Goal: Information Seeking & Learning: Find specific page/section

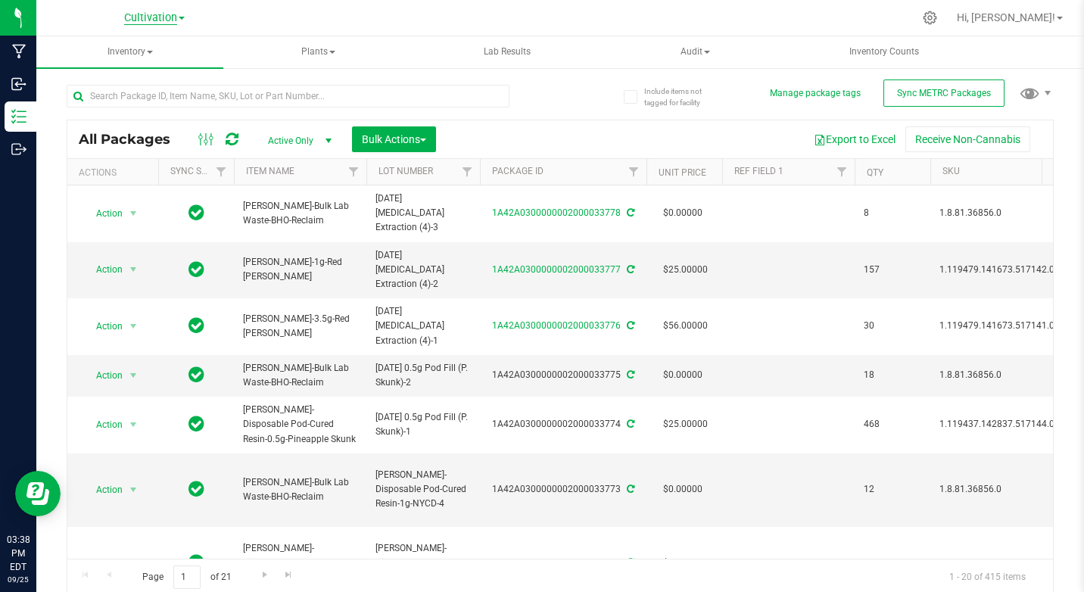
click at [136, 18] on span "Cultivation" at bounding box center [150, 18] width 53 height 14
click at [101, 90] on link "Retail" at bounding box center [154, 93] width 221 height 20
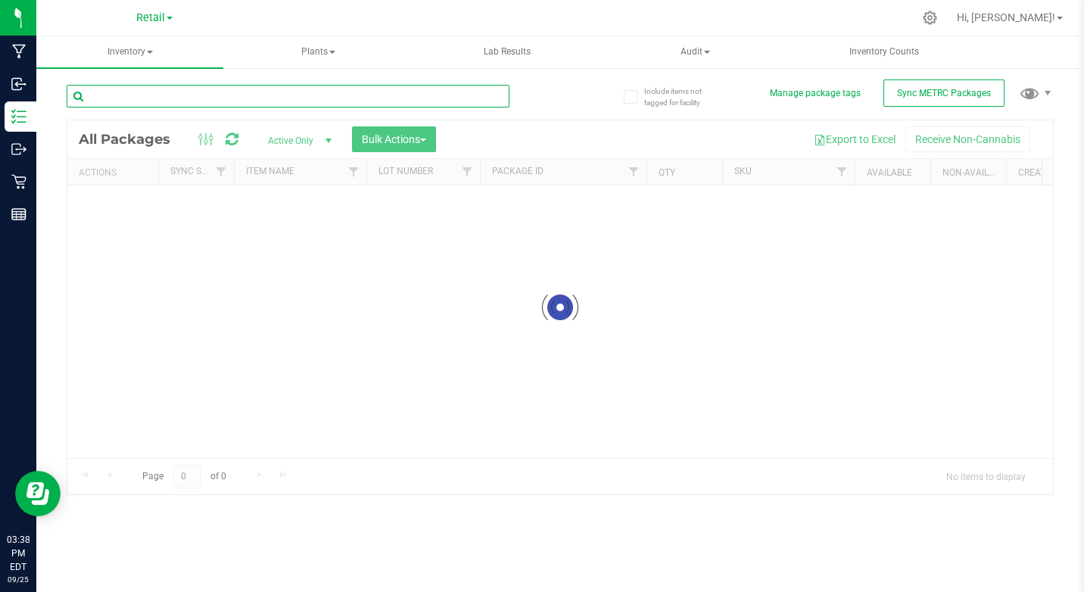
click at [196, 96] on input "text" at bounding box center [288, 96] width 443 height 23
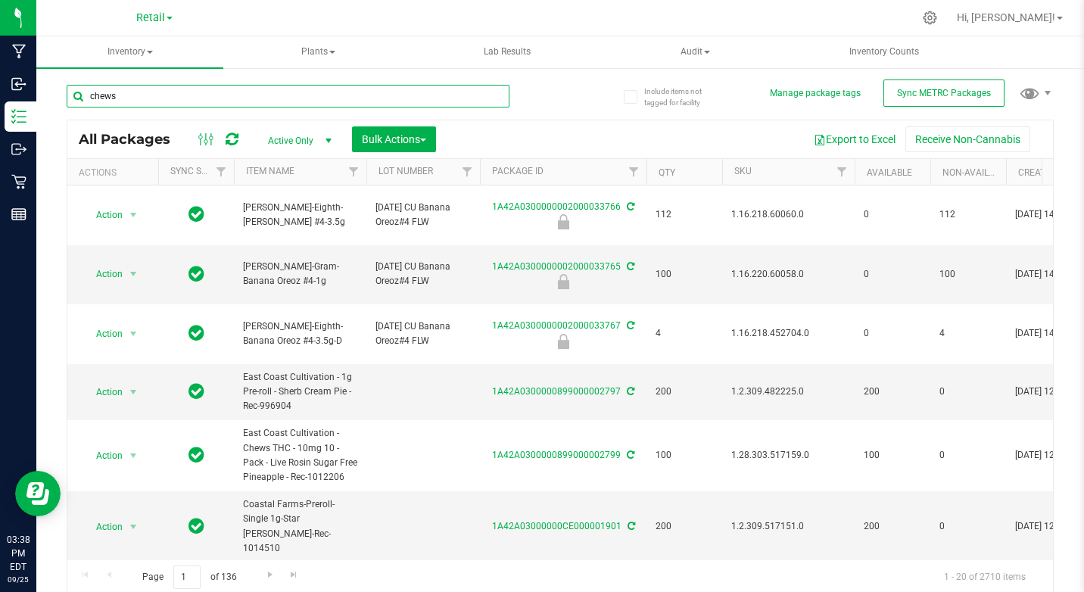
type input "chews"
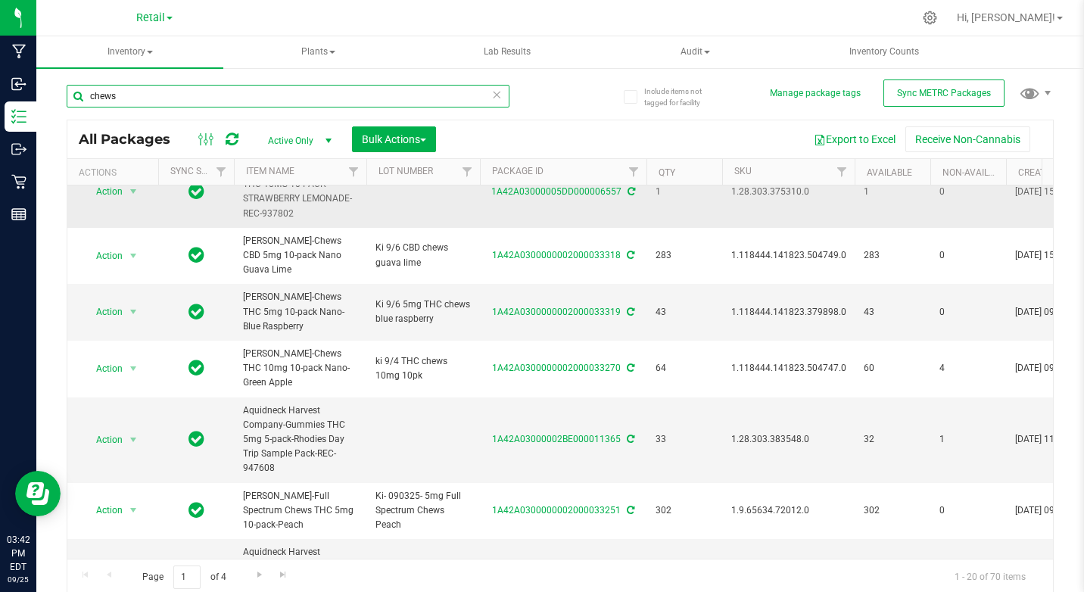
scroll to position [1002, 0]
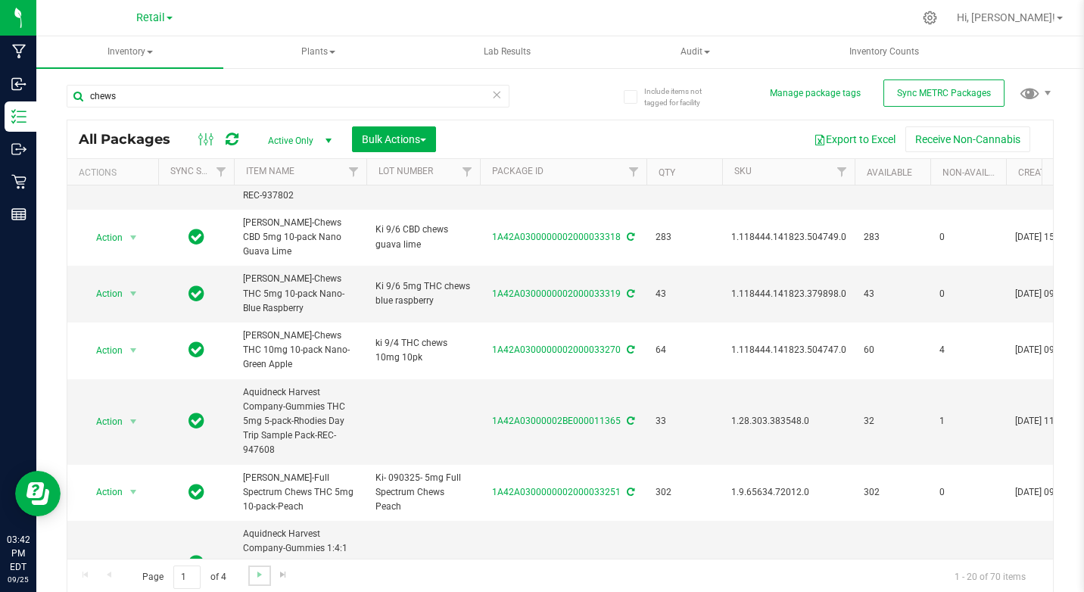
click at [266, 579] on link "Go to the next page" at bounding box center [259, 575] width 22 height 20
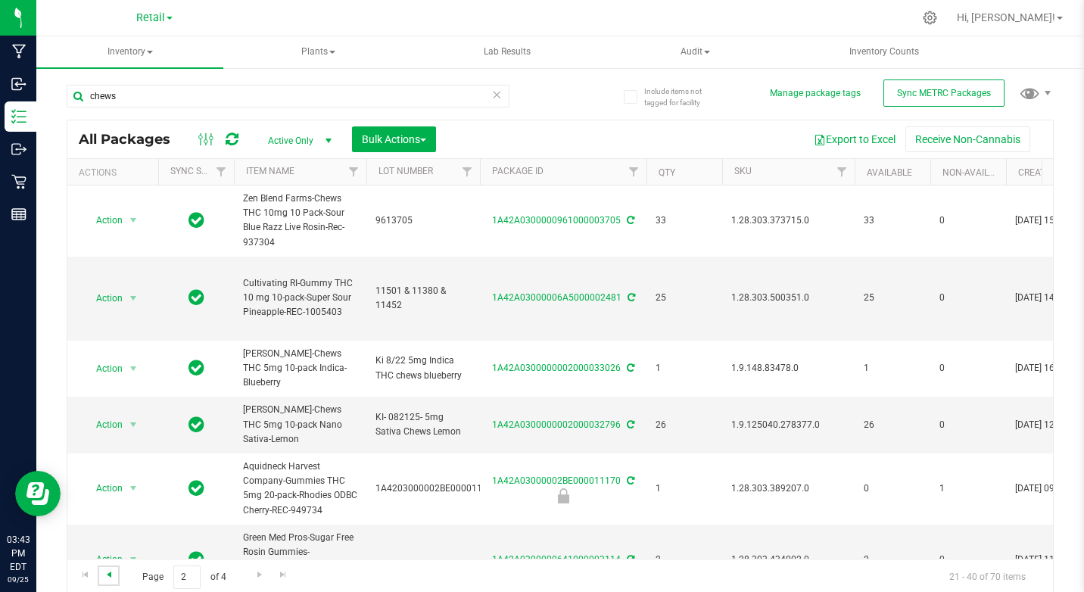
click at [113, 578] on span "Go to the previous page" at bounding box center [109, 574] width 12 height 12
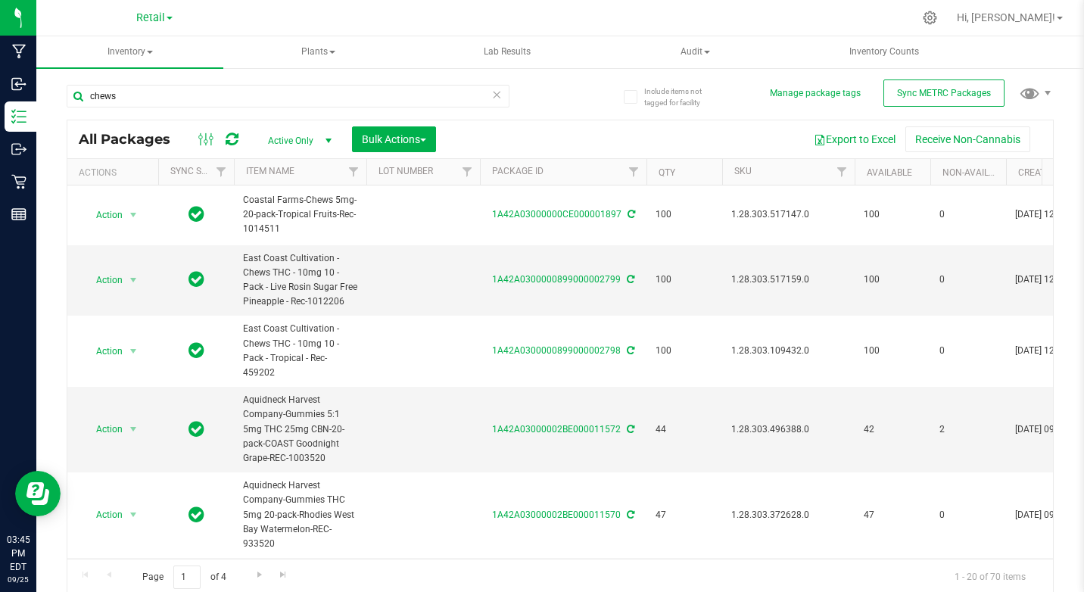
click at [148, 9] on div "Retail Cultivation Manufacturing Retail" at bounding box center [154, 17] width 36 height 18
click at [148, 17] on span "Retail" at bounding box center [150, 18] width 29 height 14
click at [102, 50] on link "Cultivation" at bounding box center [154, 53] width 221 height 20
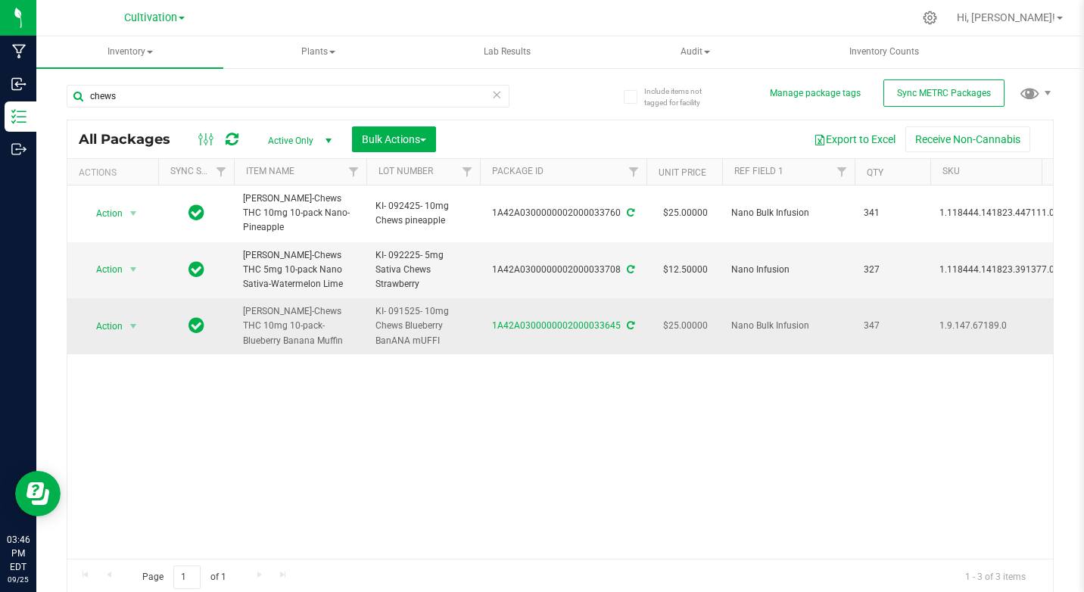
click at [627, 321] on icon at bounding box center [631, 325] width 8 height 9
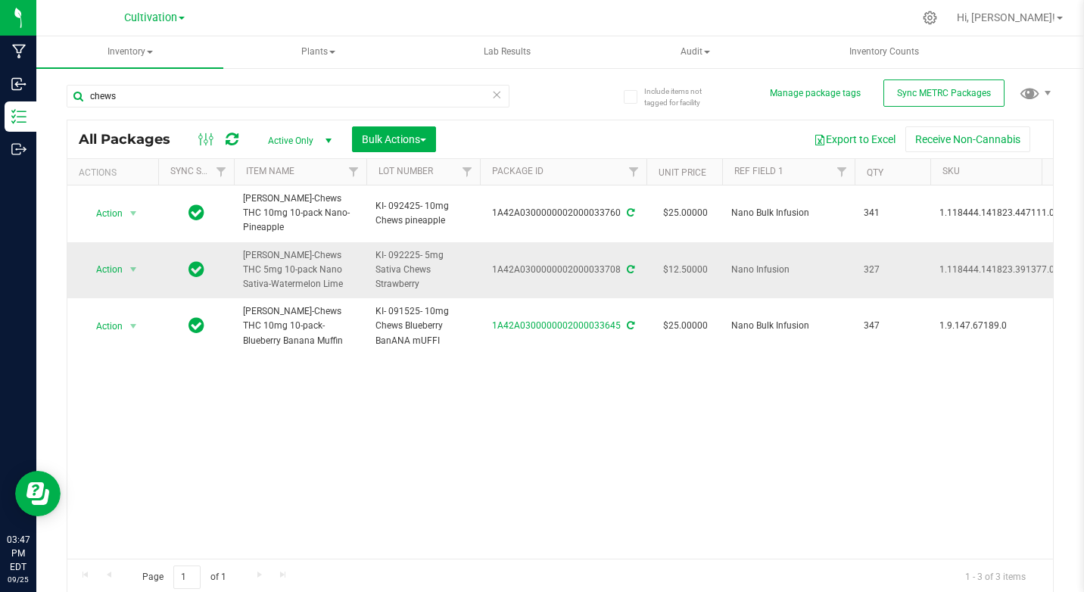
click at [631, 265] on icon at bounding box center [631, 269] width 8 height 9
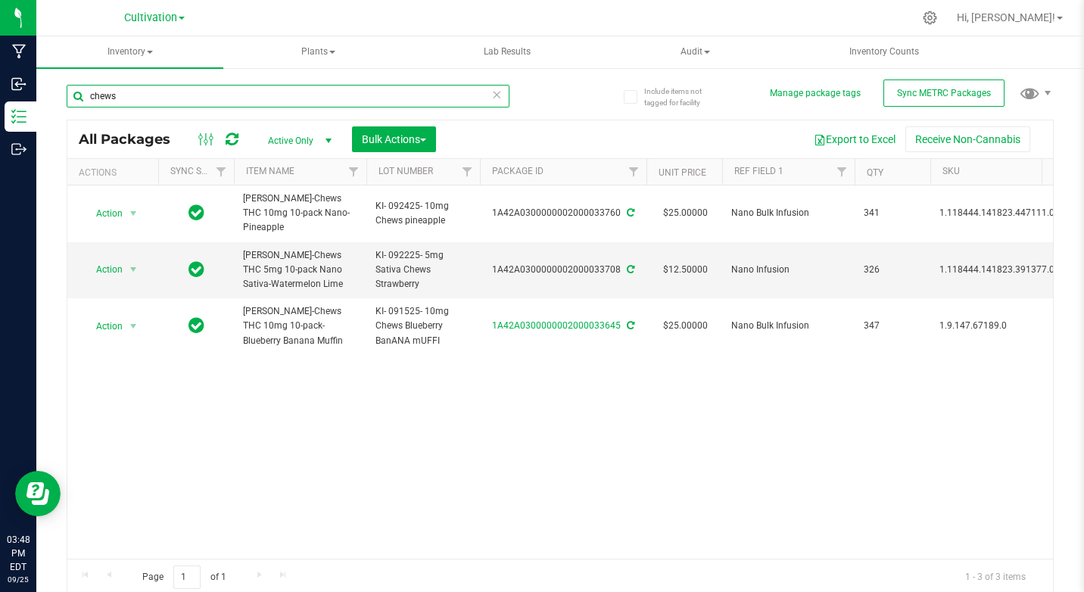
click at [264, 106] on input "chews" at bounding box center [288, 96] width 443 height 23
type input "brew"
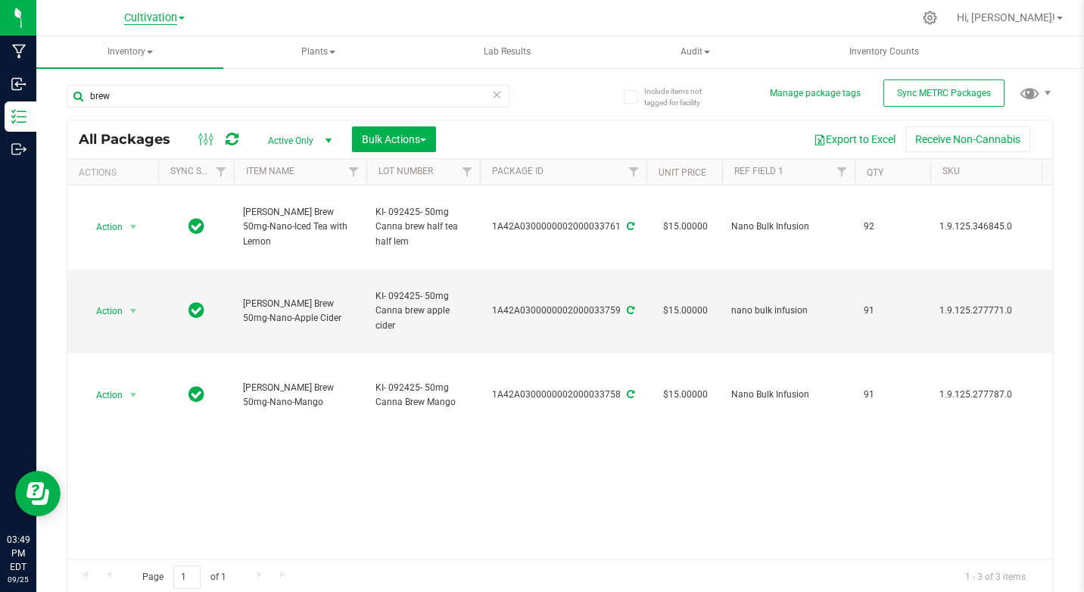
click at [157, 14] on span "Cultivation" at bounding box center [150, 18] width 53 height 14
click at [95, 91] on link "Retail" at bounding box center [154, 93] width 221 height 20
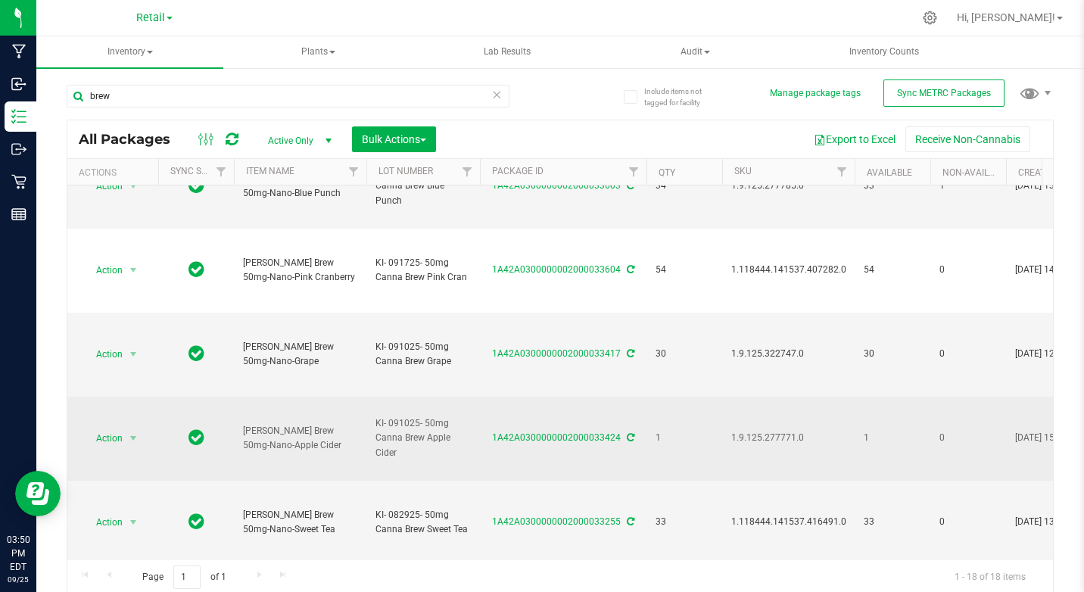
scroll to position [151, 0]
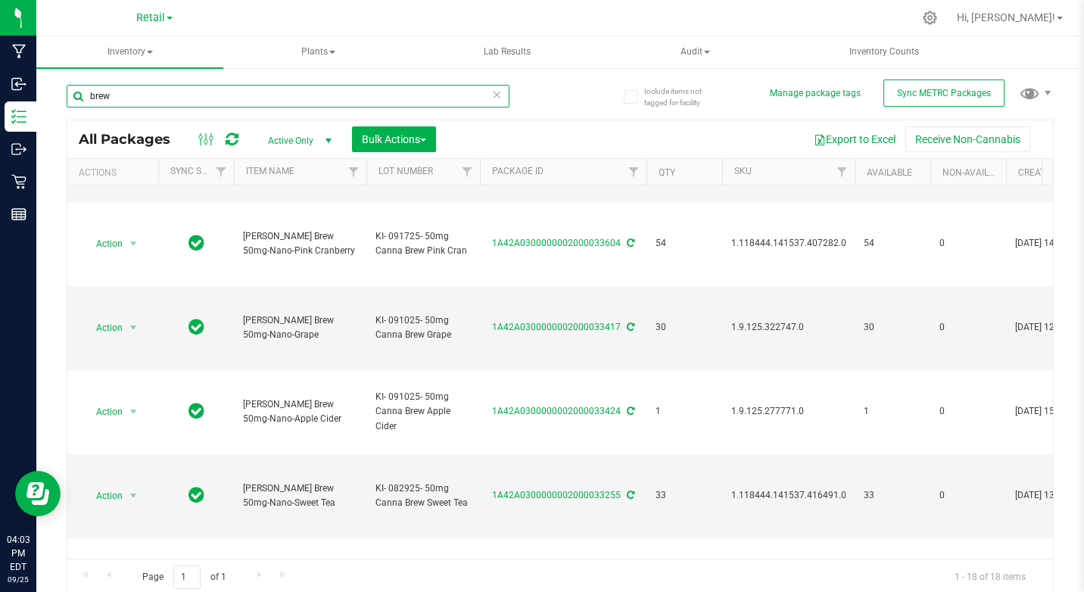
click at [124, 92] on input "brew" at bounding box center [288, 96] width 443 height 23
type input "t"
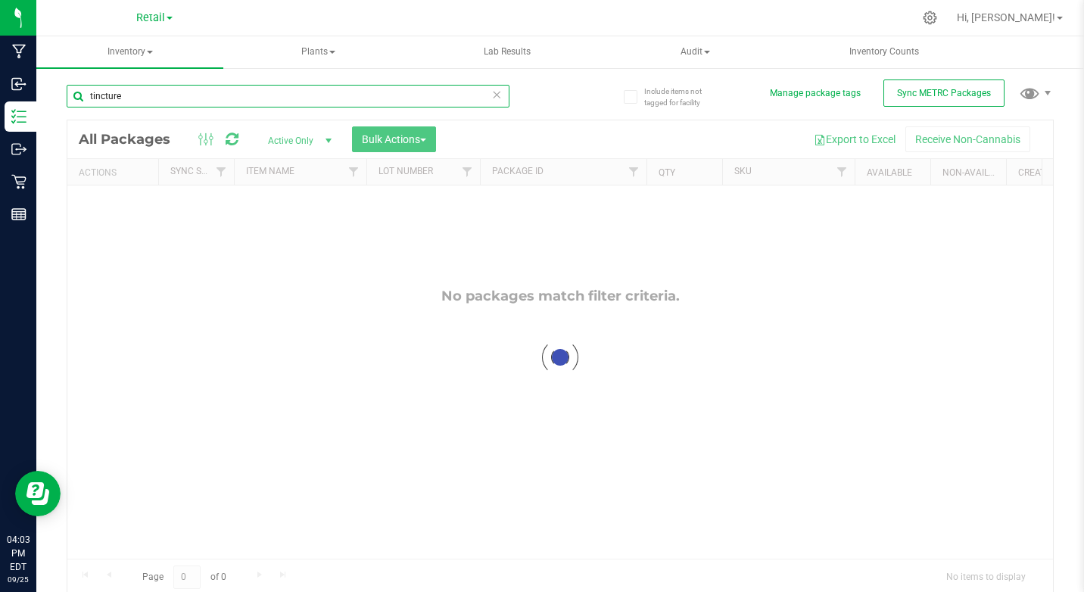
type input "tincture"
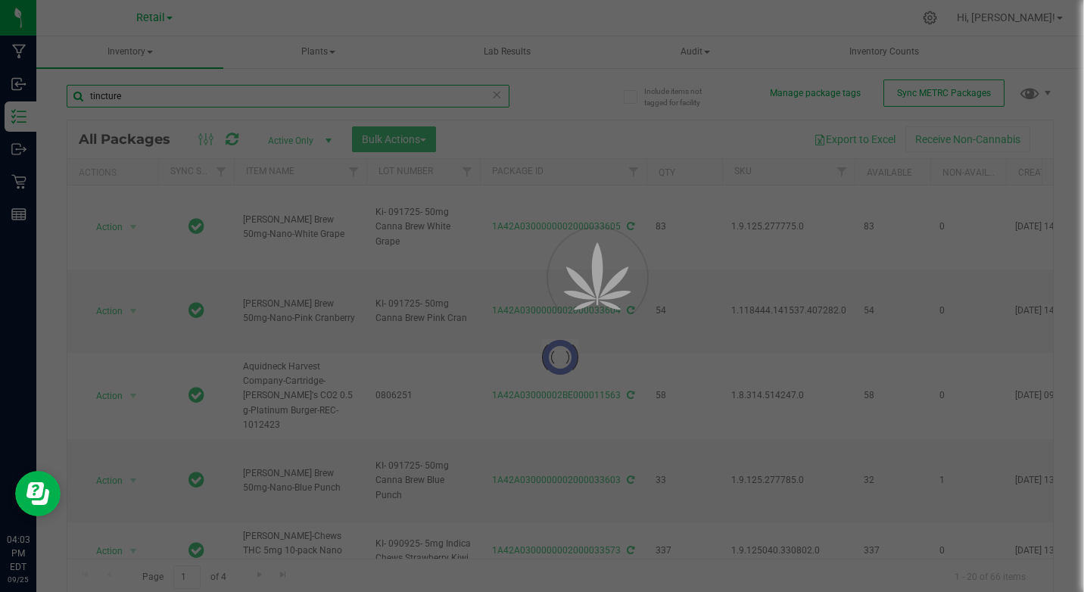
type input "[DATE]"
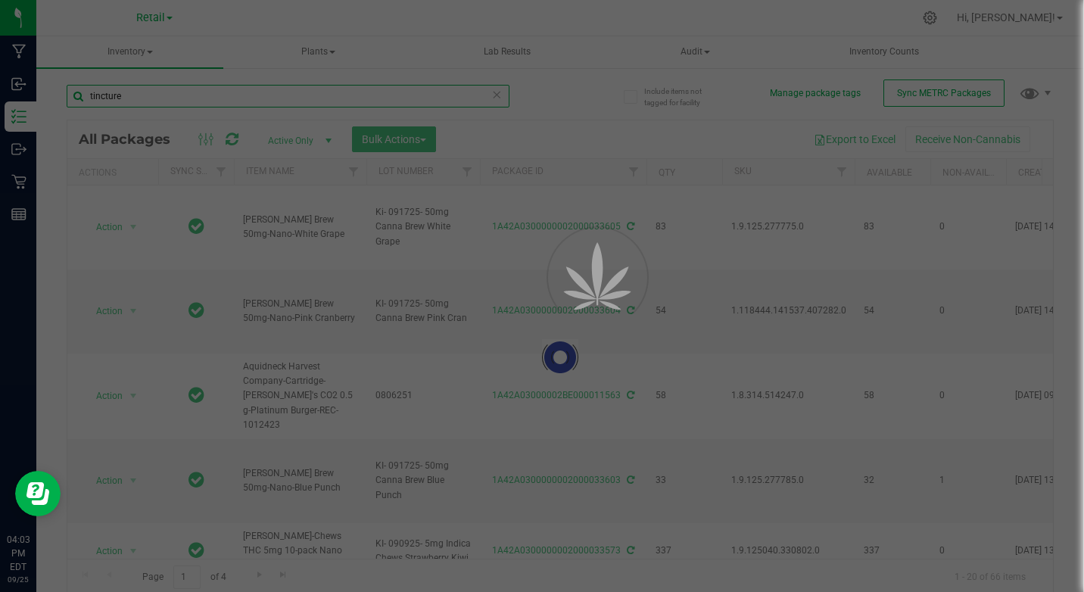
type input "[DATE]"
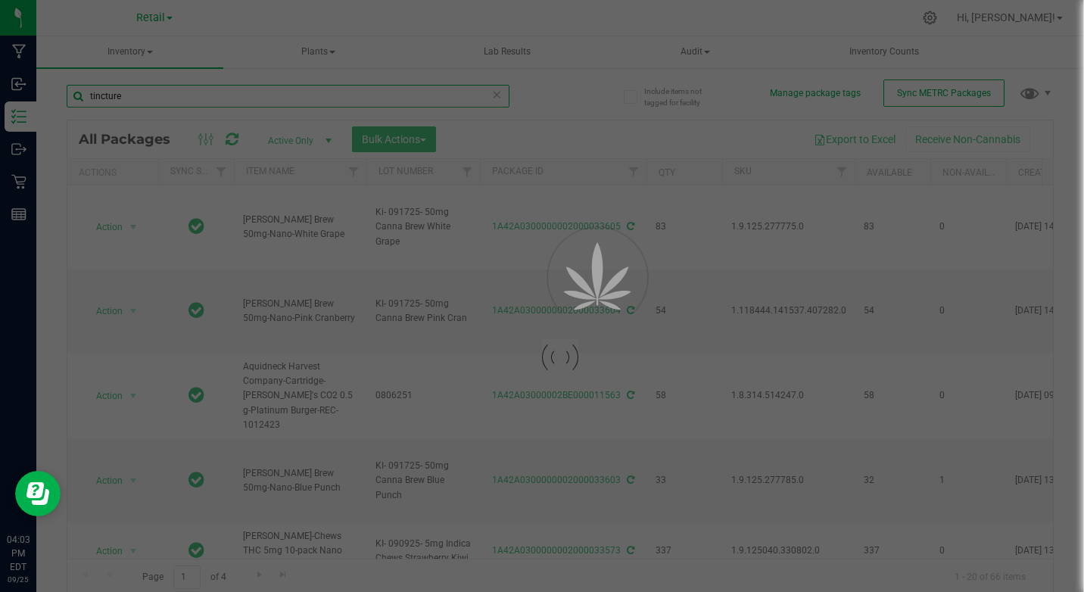
type input "[DATE]"
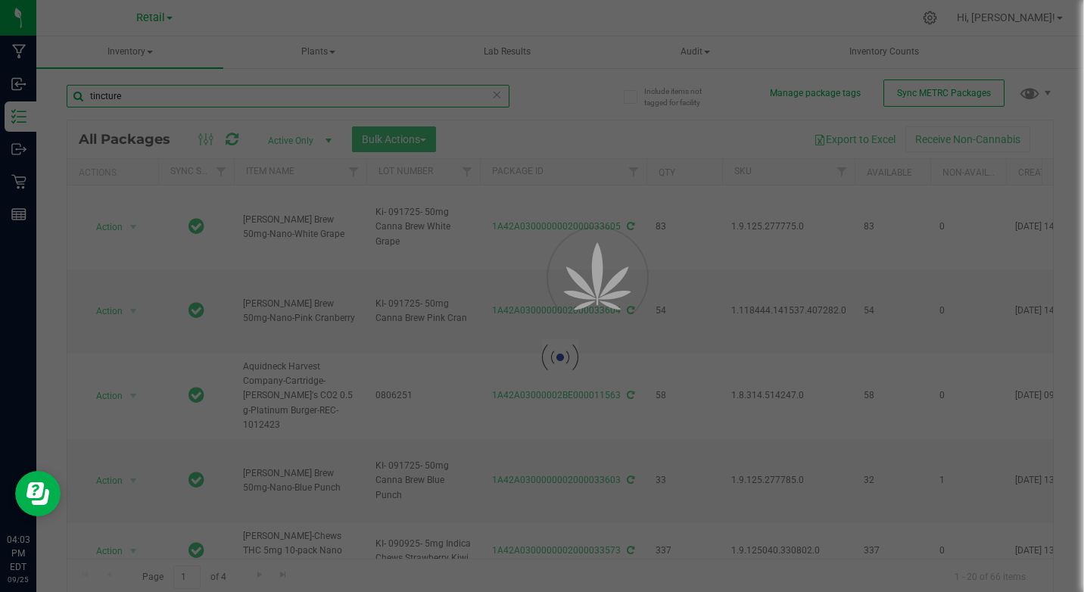
type input "[DATE]"
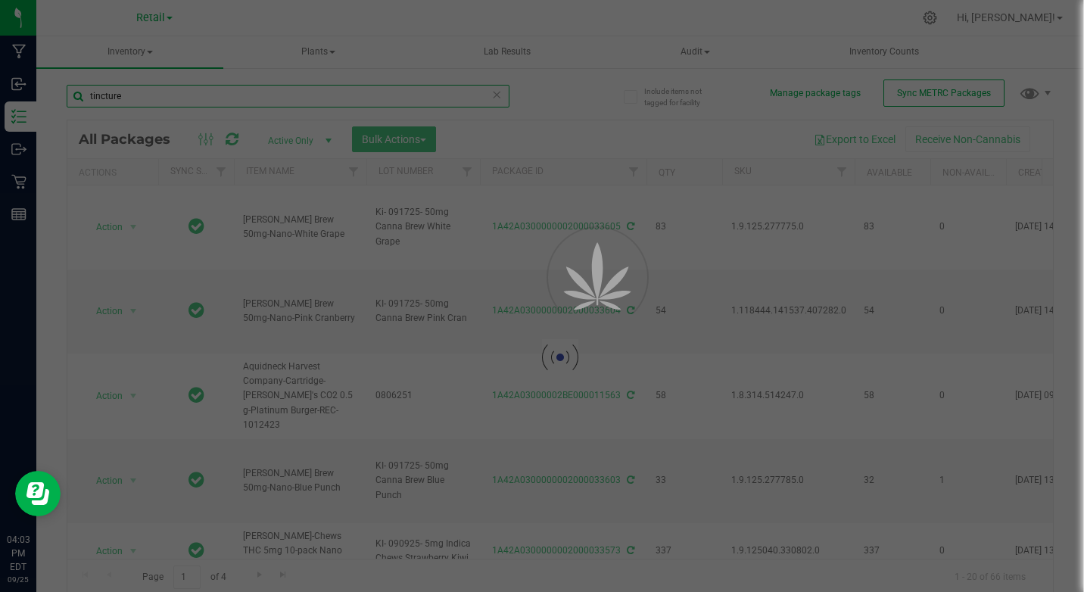
type input "[DATE]"
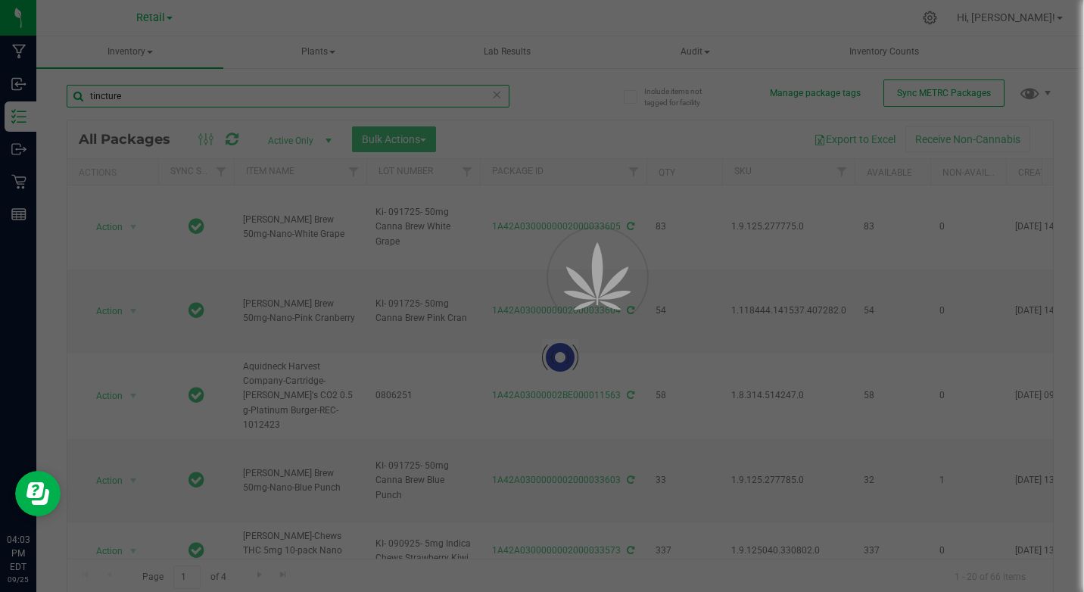
type input "[DATE]"
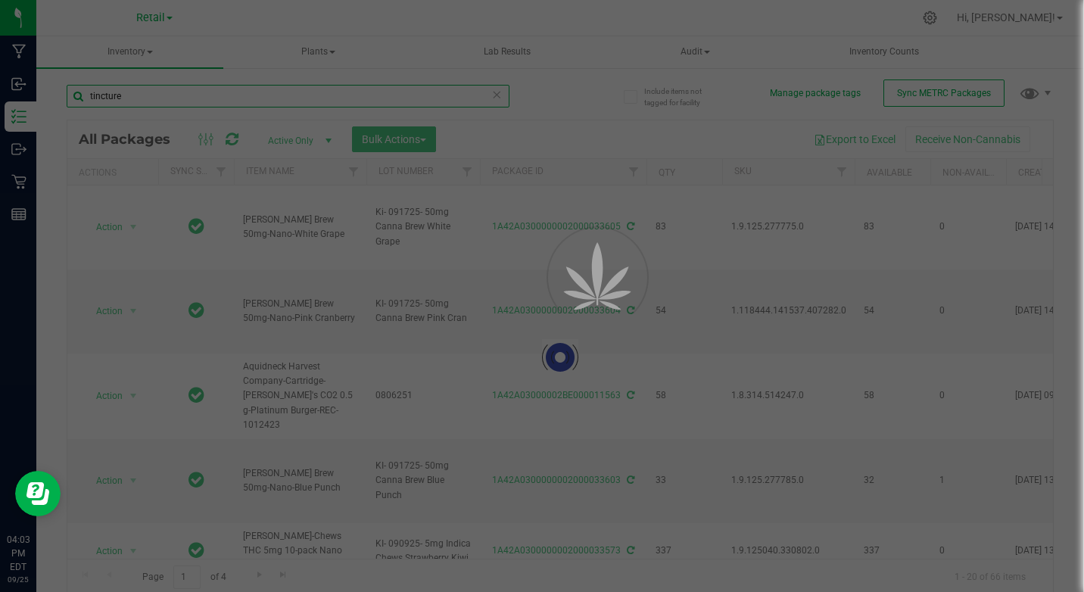
type input "[DATE]"
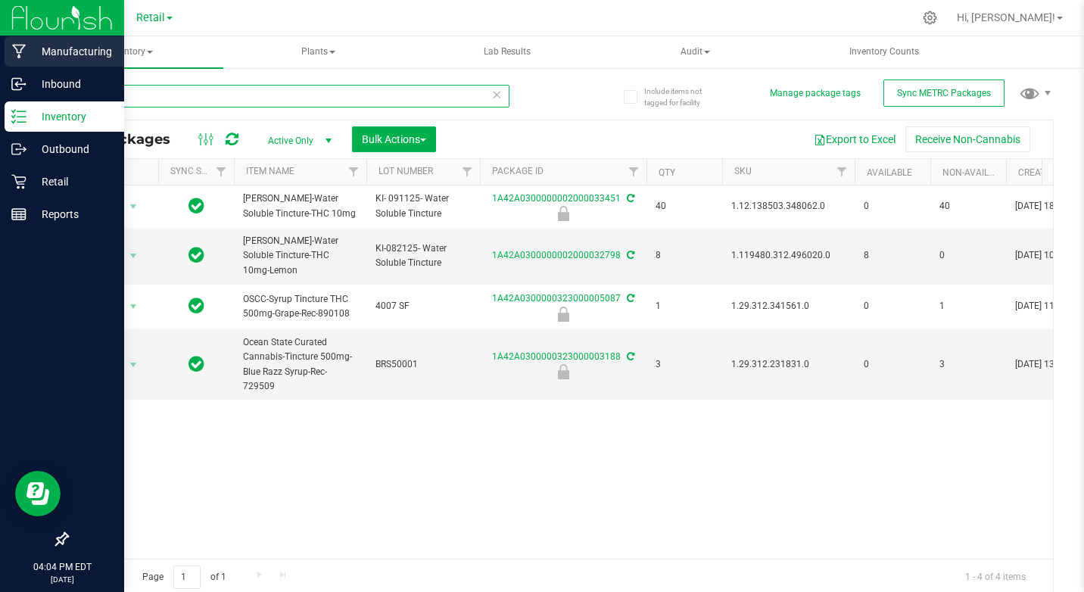
drag, startPoint x: 178, startPoint y: 92, endPoint x: 0, endPoint y: 58, distance: 181.1
click at [0, 59] on html "Manufacturing Inbound Inventory Outbound Retail Reports 04:04 PM EDT [DATE] 09/…" at bounding box center [542, 296] width 1084 height 592
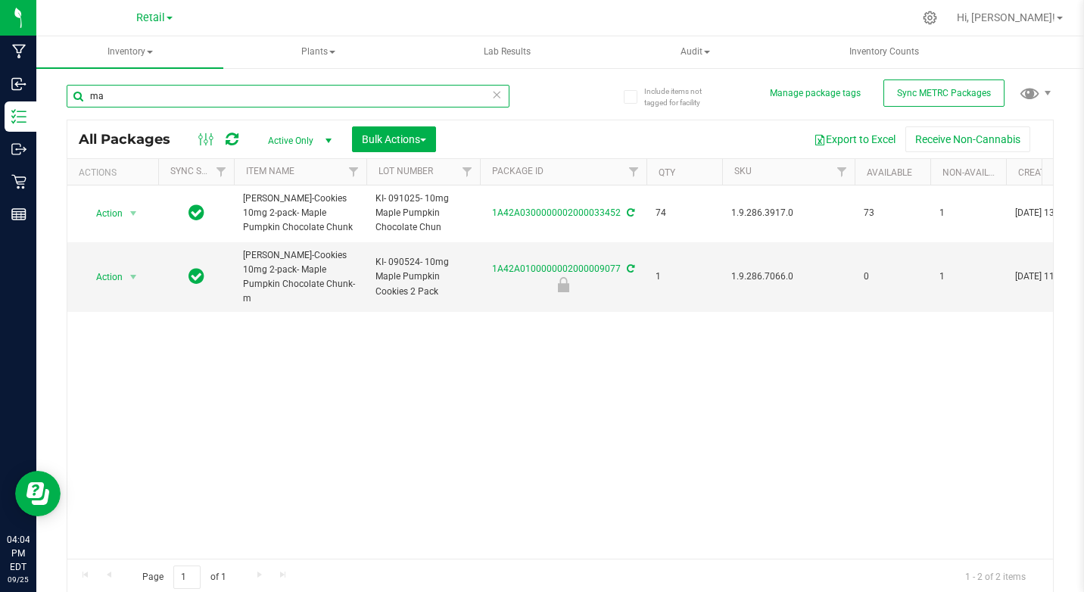
type input "m"
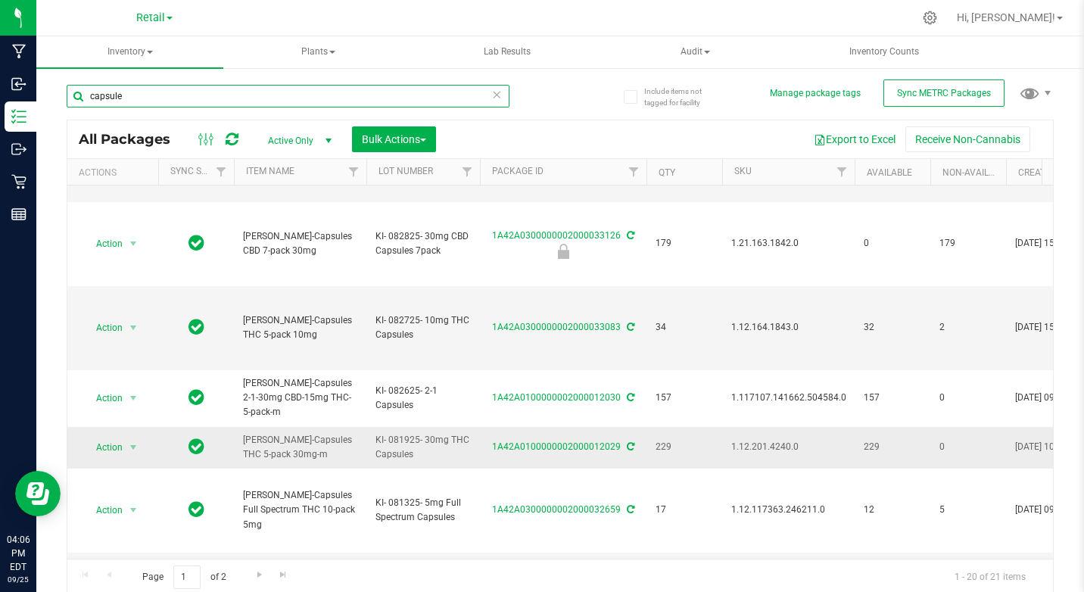
scroll to position [227, 0]
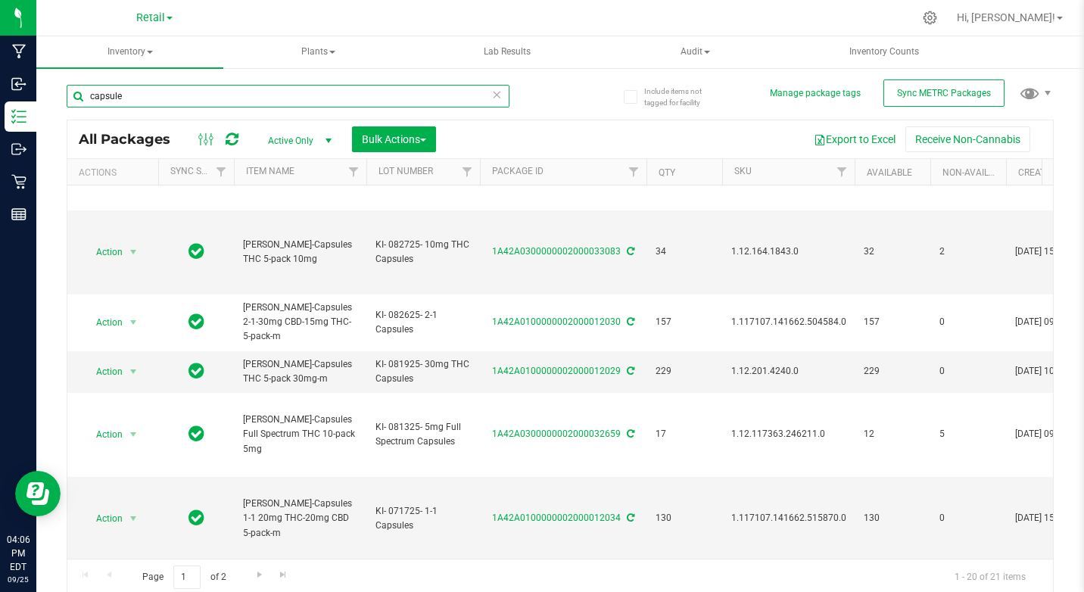
type input "capsule"
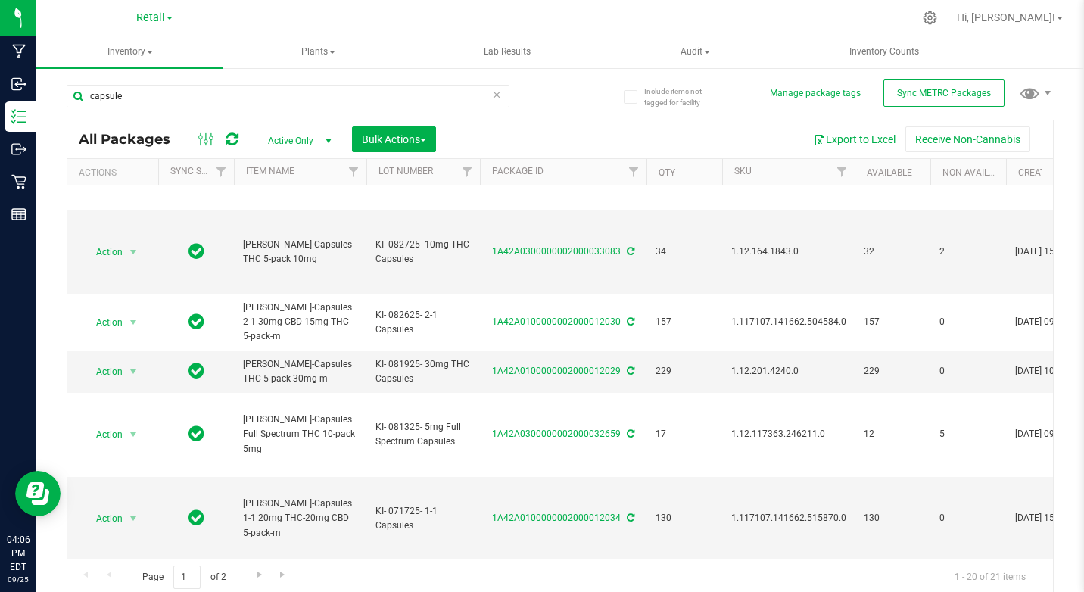
click at [151, 8] on div "Retail Cultivation Manufacturing Retail" at bounding box center [154, 17] width 36 height 18
click at [151, 14] on span "Retail" at bounding box center [150, 18] width 29 height 14
click at [118, 55] on link "Cultivation" at bounding box center [154, 53] width 221 height 20
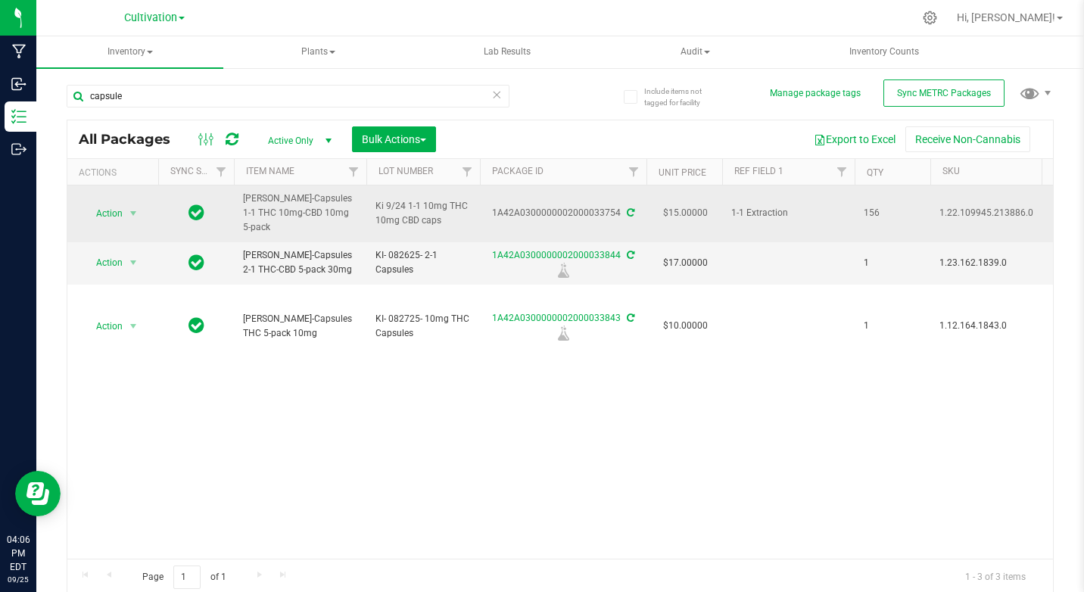
click at [629, 211] on div "1A42A0300000002000033754" at bounding box center [562, 213] width 171 height 14
click at [627, 208] on icon at bounding box center [631, 212] width 8 height 9
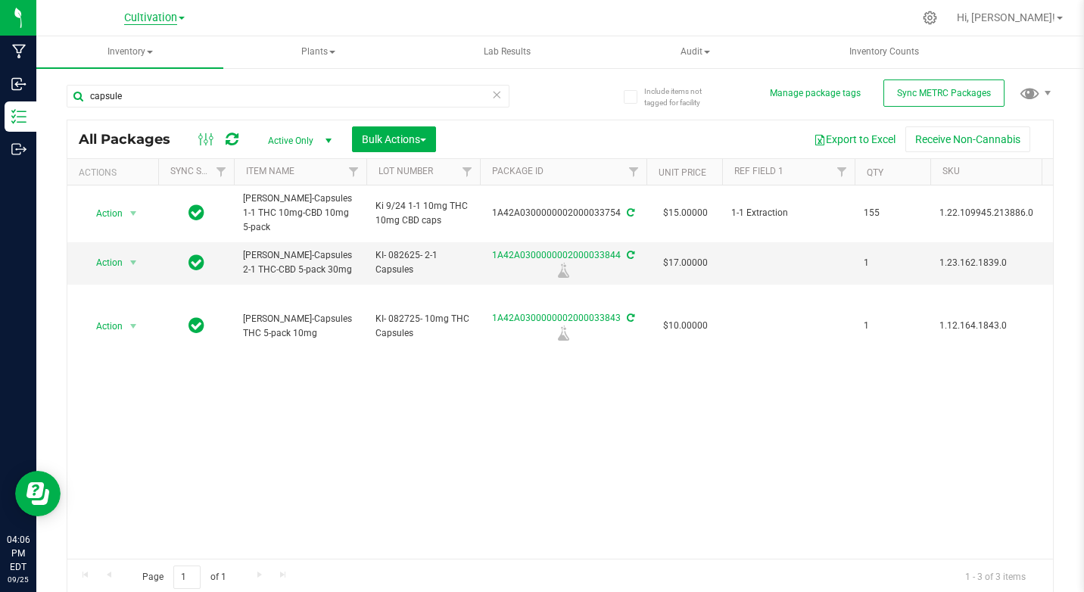
click at [161, 20] on span "Cultivation" at bounding box center [150, 18] width 53 height 14
click at [70, 88] on link "Retail" at bounding box center [154, 93] width 221 height 20
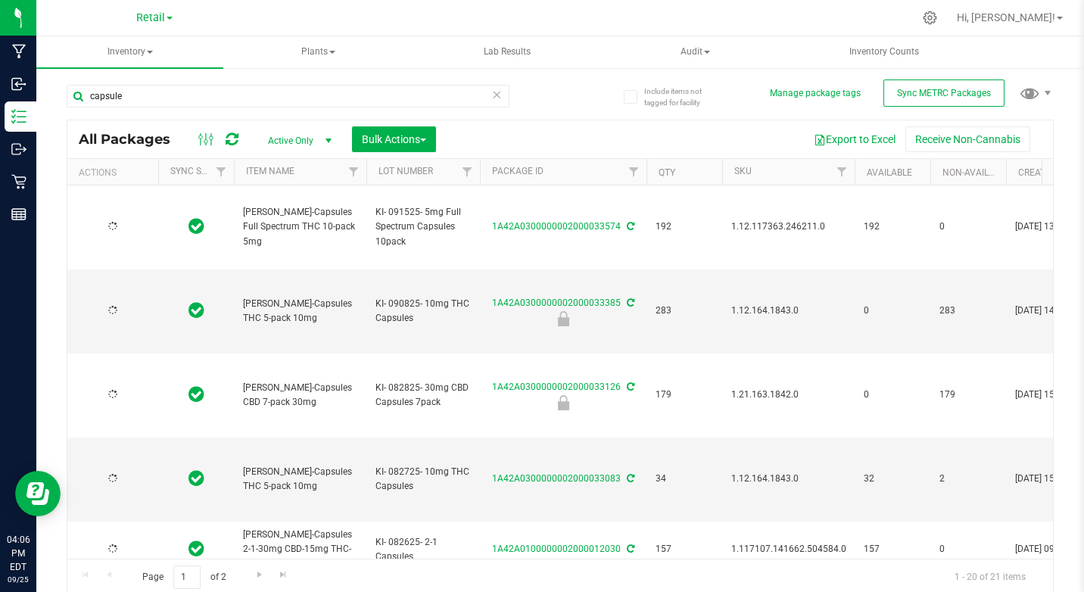
type input "[DATE]"
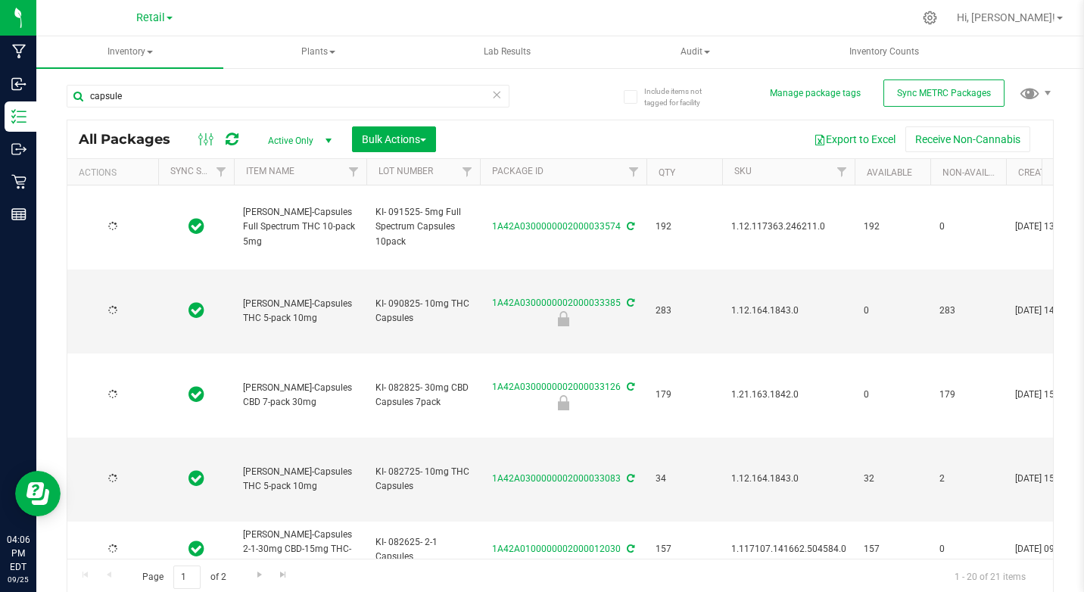
type input "[DATE]"
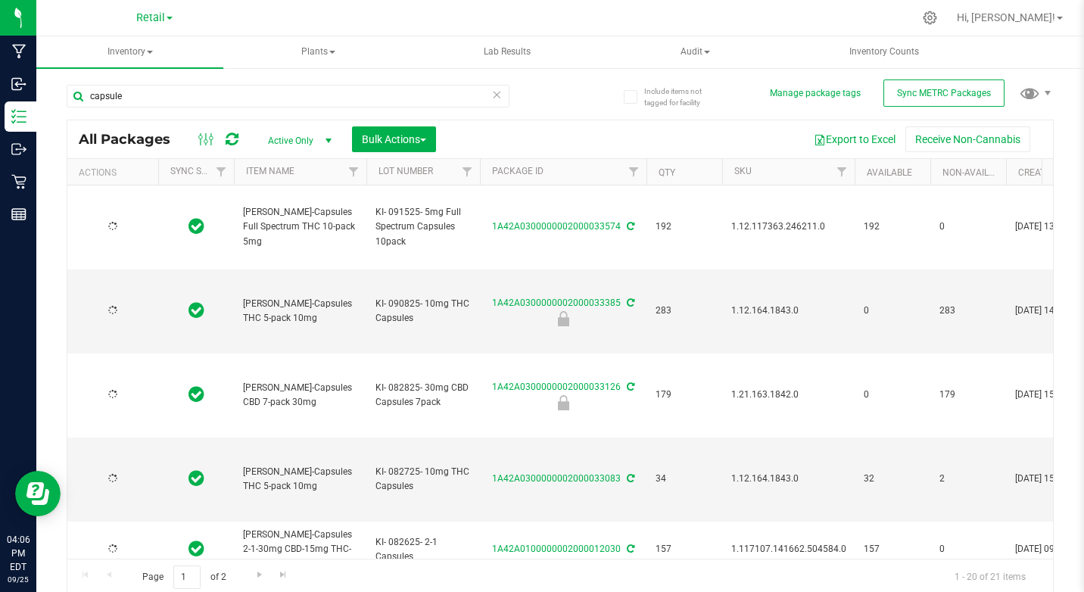
type input "[DATE]"
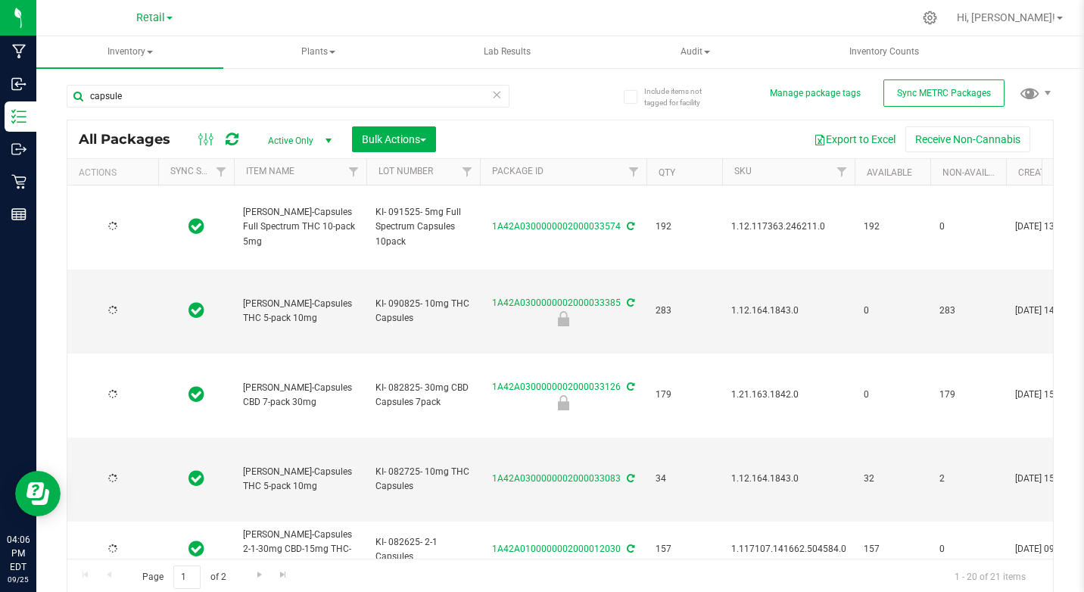
type input "[DATE]"
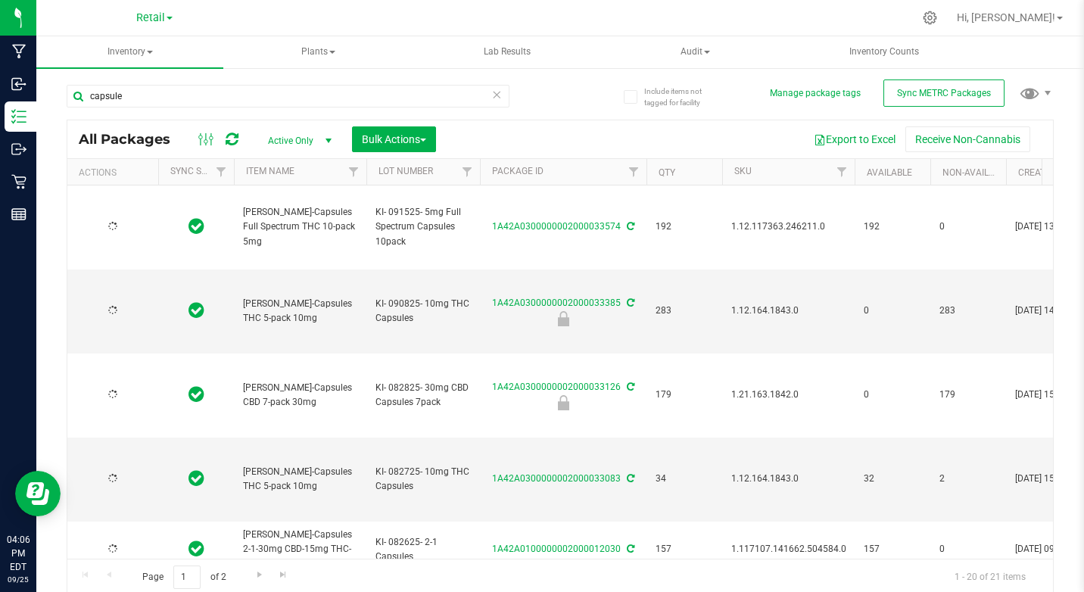
type input "[DATE]"
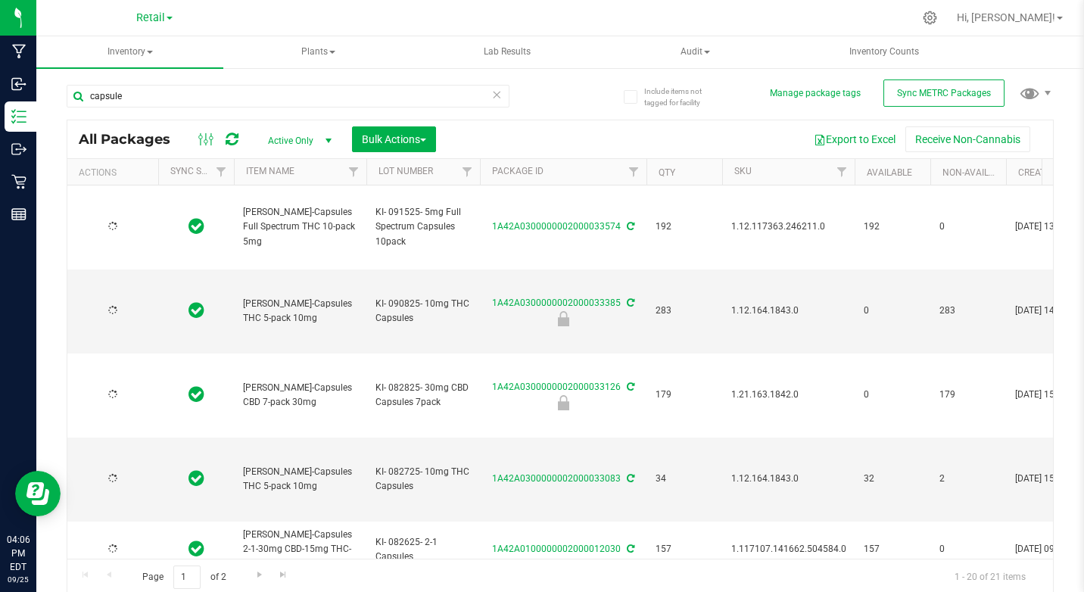
type input "[DATE]"
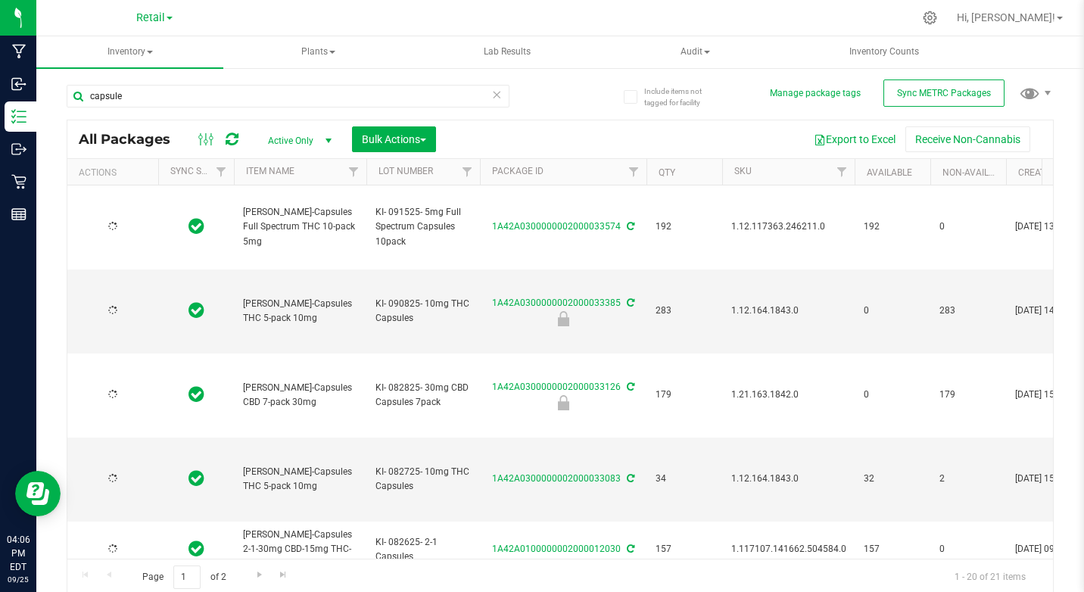
type input "[DATE]"
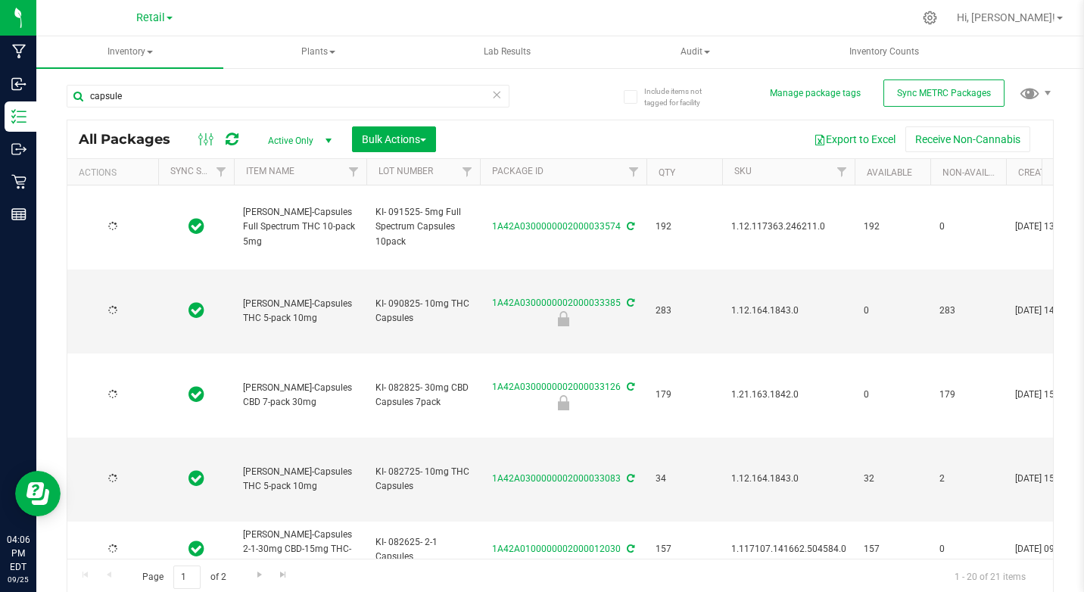
type input "[DATE]"
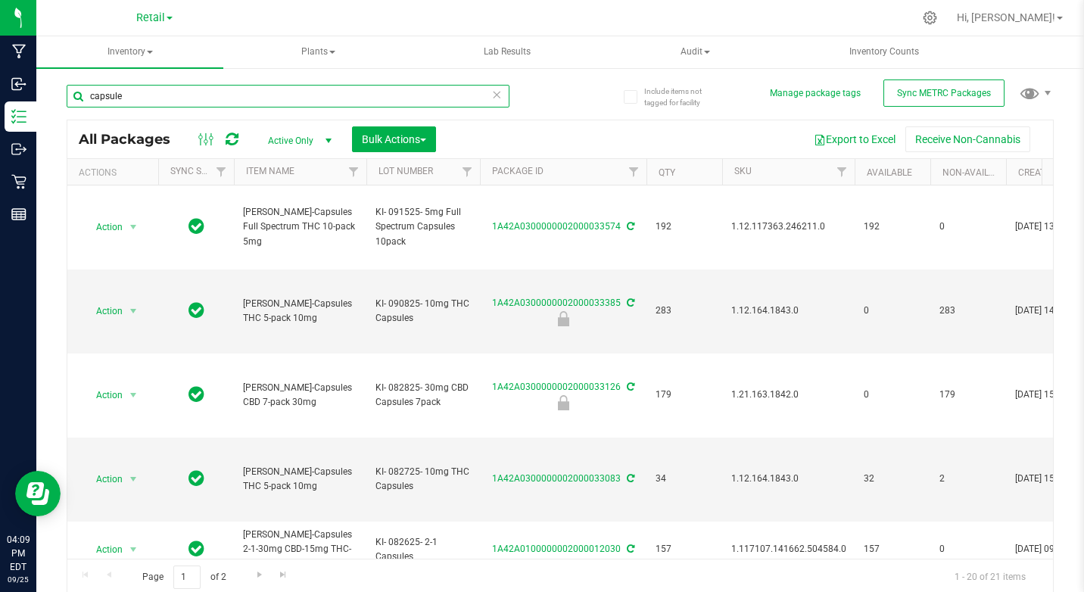
click at [253, 97] on input "capsule" at bounding box center [288, 96] width 443 height 23
type input "elixir"
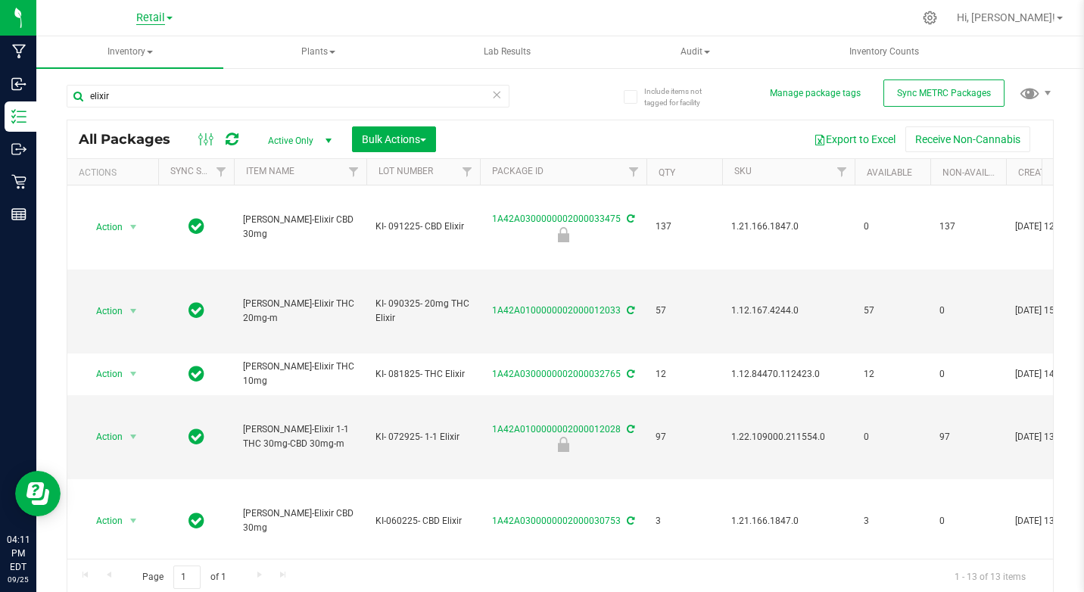
click at [165, 19] on span "Retail" at bounding box center [150, 18] width 29 height 14
click at [88, 51] on link "Cultivation" at bounding box center [154, 53] width 221 height 20
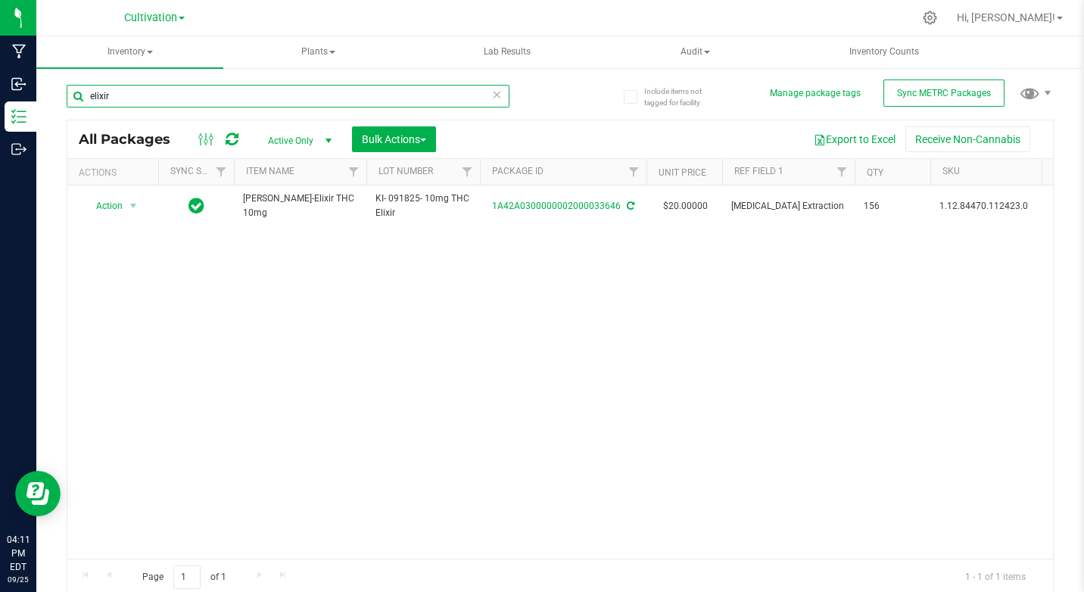
drag, startPoint x: 204, startPoint y: 86, endPoint x: 103, endPoint y: 73, distance: 101.5
click at [103, 73] on div "elixir" at bounding box center [313, 95] width 493 height 48
click at [130, 95] on input "elixir" at bounding box center [288, 96] width 443 height 23
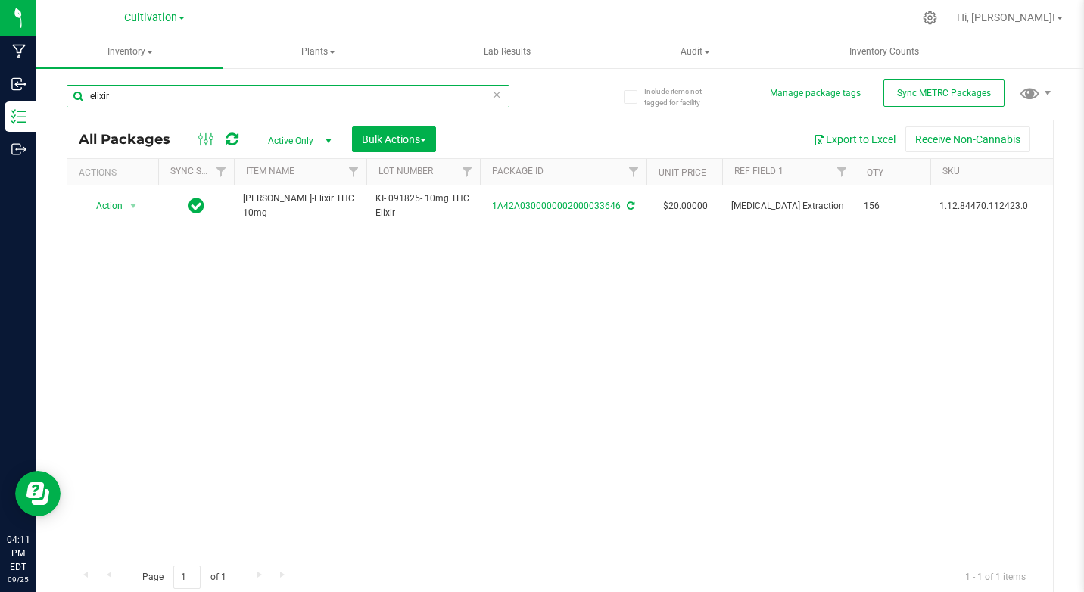
click at [130, 95] on input "elixir" at bounding box center [288, 96] width 443 height 23
type input "phoenix"
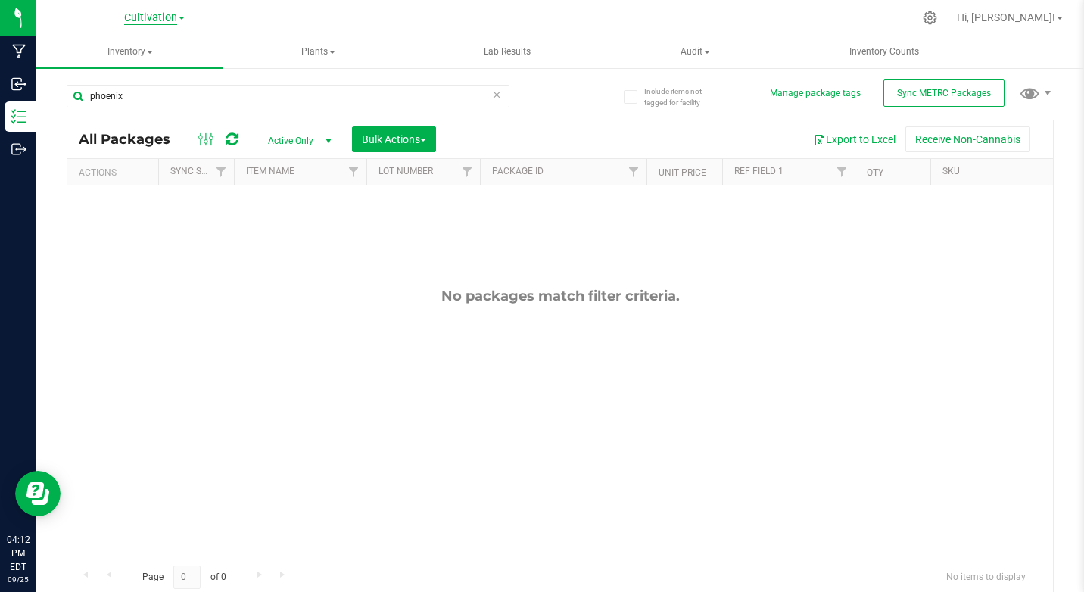
click at [143, 23] on span "Cultivation" at bounding box center [150, 18] width 53 height 14
click at [100, 89] on link "Retail" at bounding box center [154, 93] width 221 height 20
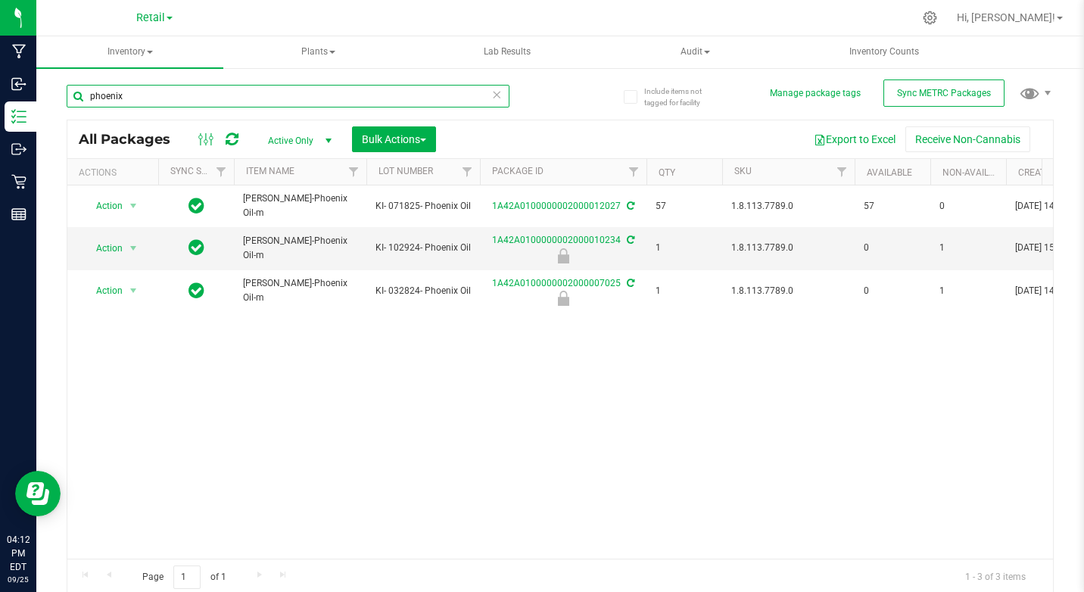
click at [141, 92] on input "phoenix" at bounding box center [288, 96] width 443 height 23
type input "balm"
